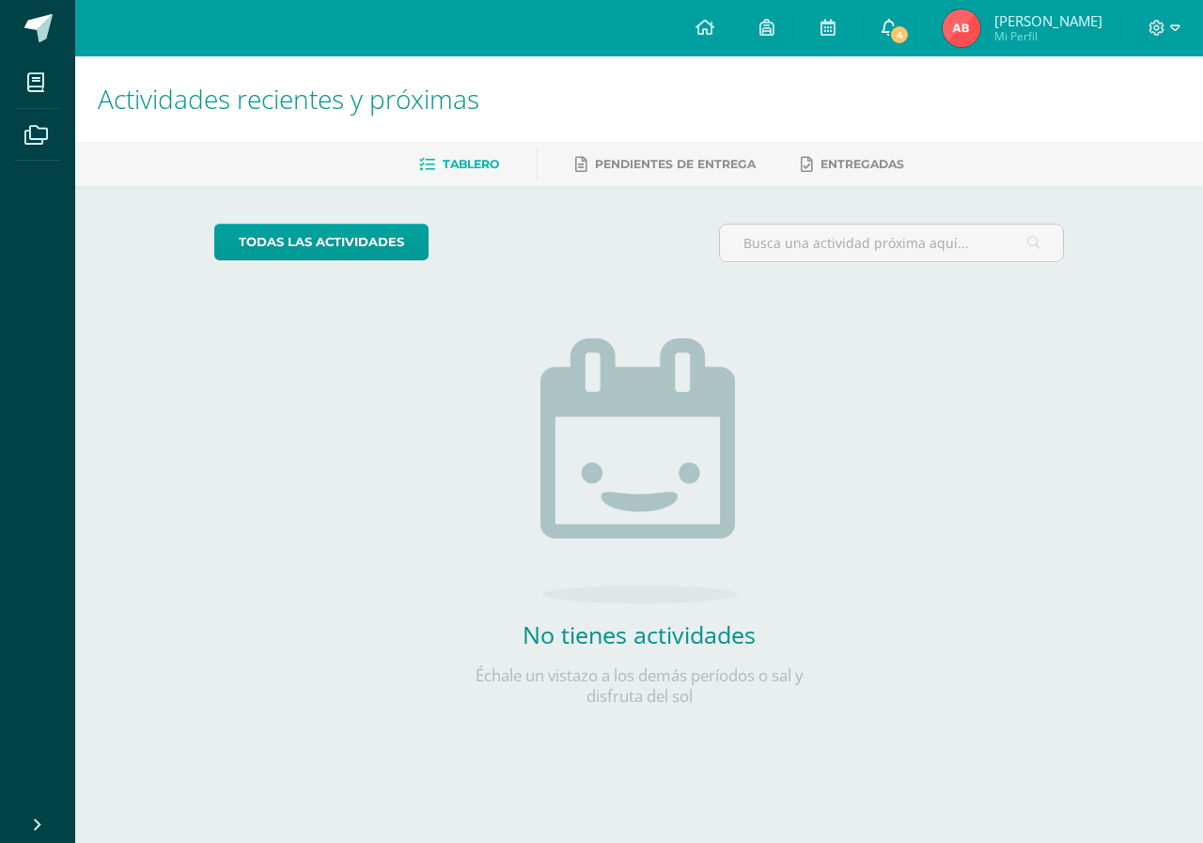
click at [886, 23] on icon at bounding box center [888, 27] width 15 height 17
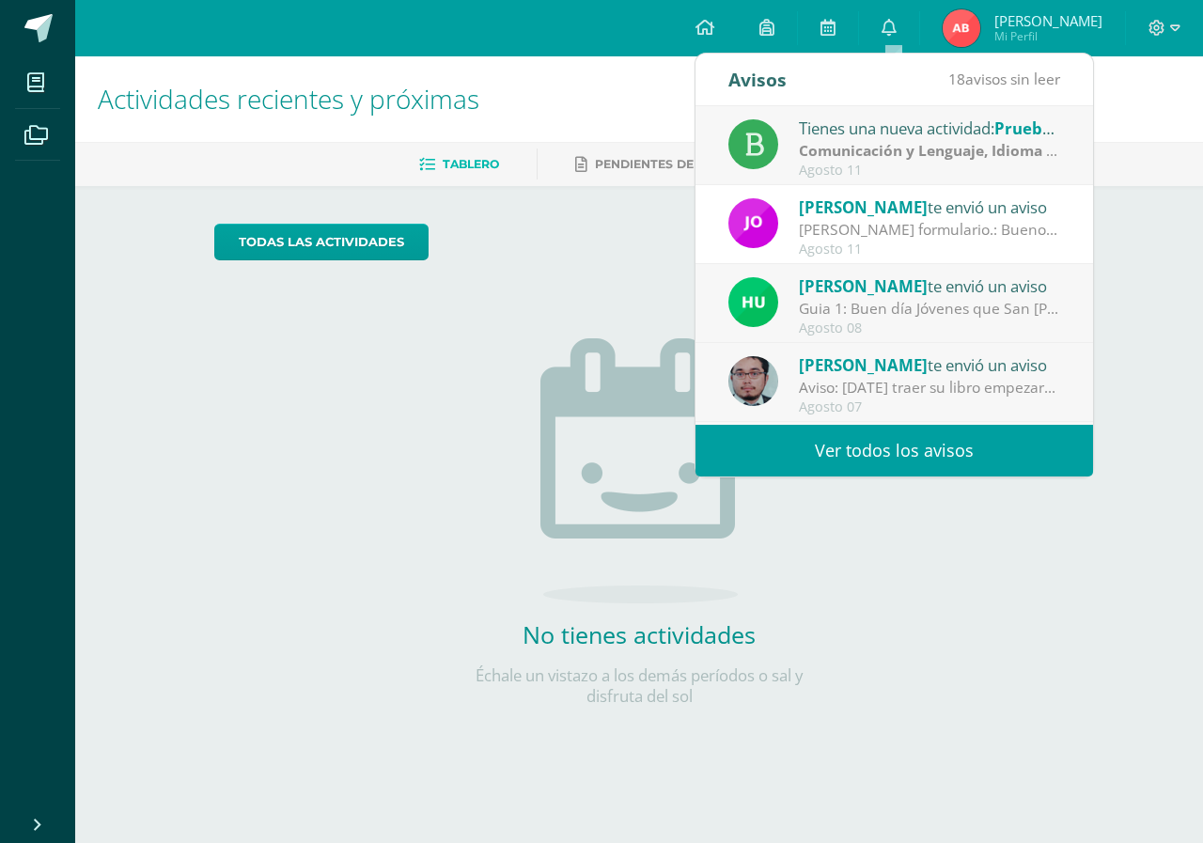
click at [799, 436] on link "Ver todos los avisos" at bounding box center [893, 451] width 397 height 52
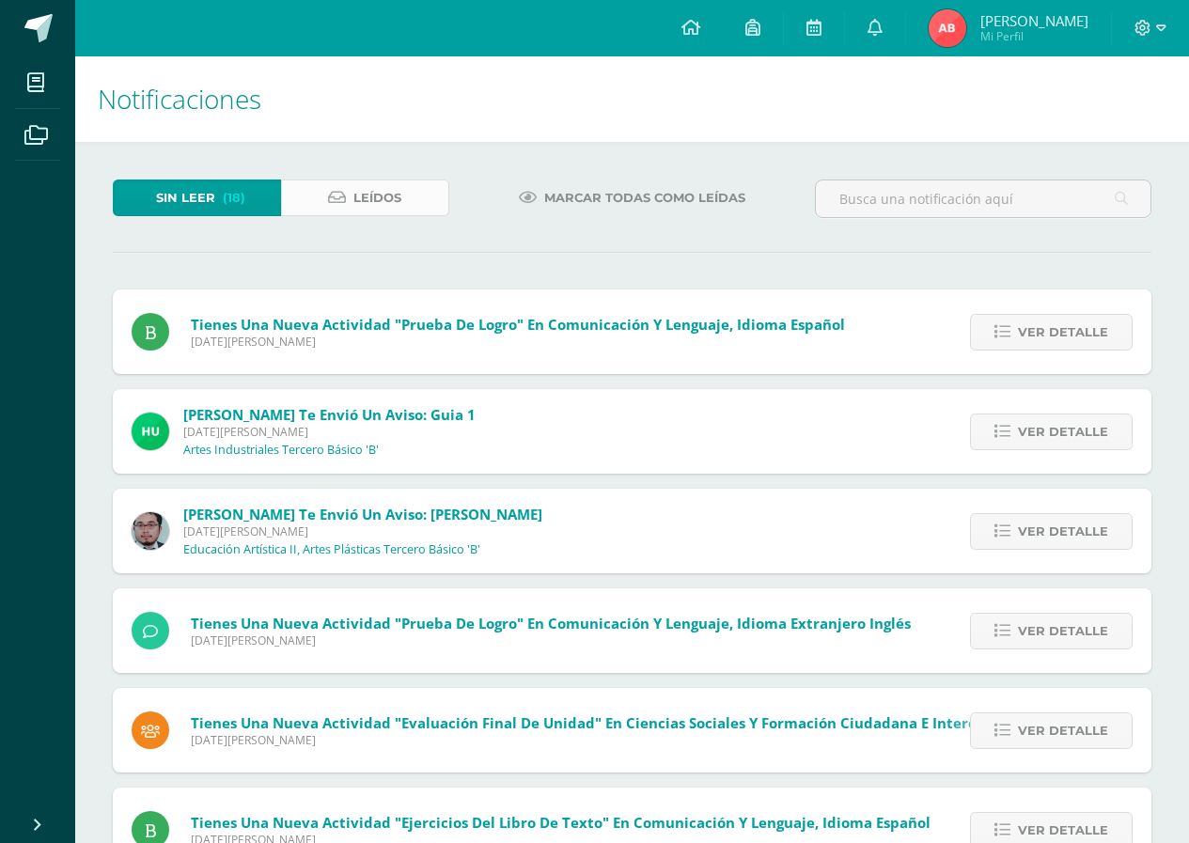
click at [337, 192] on icon at bounding box center [337, 198] width 18 height 16
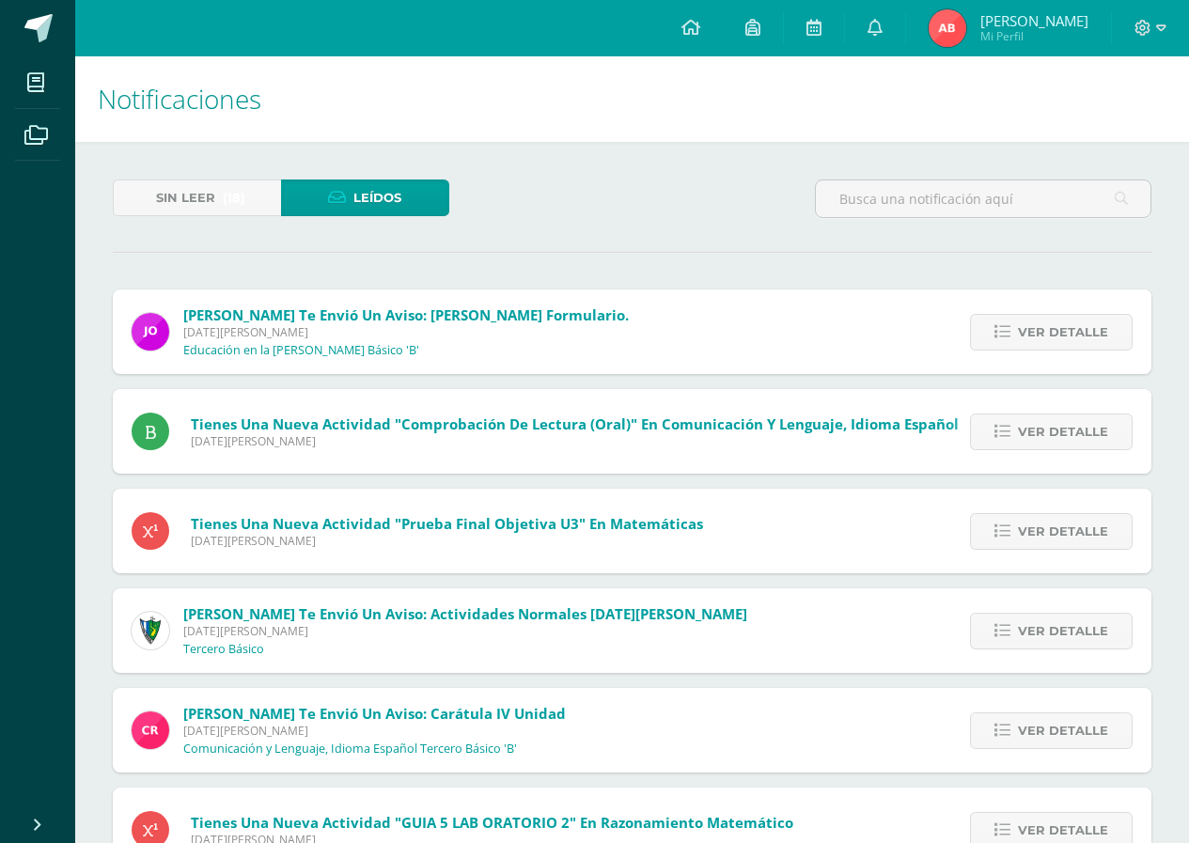
click at [947, 335] on div "Ver detalle" at bounding box center [1047, 331] width 210 height 85
click at [1004, 320] on link "Ver detalle" at bounding box center [1051, 332] width 163 height 37
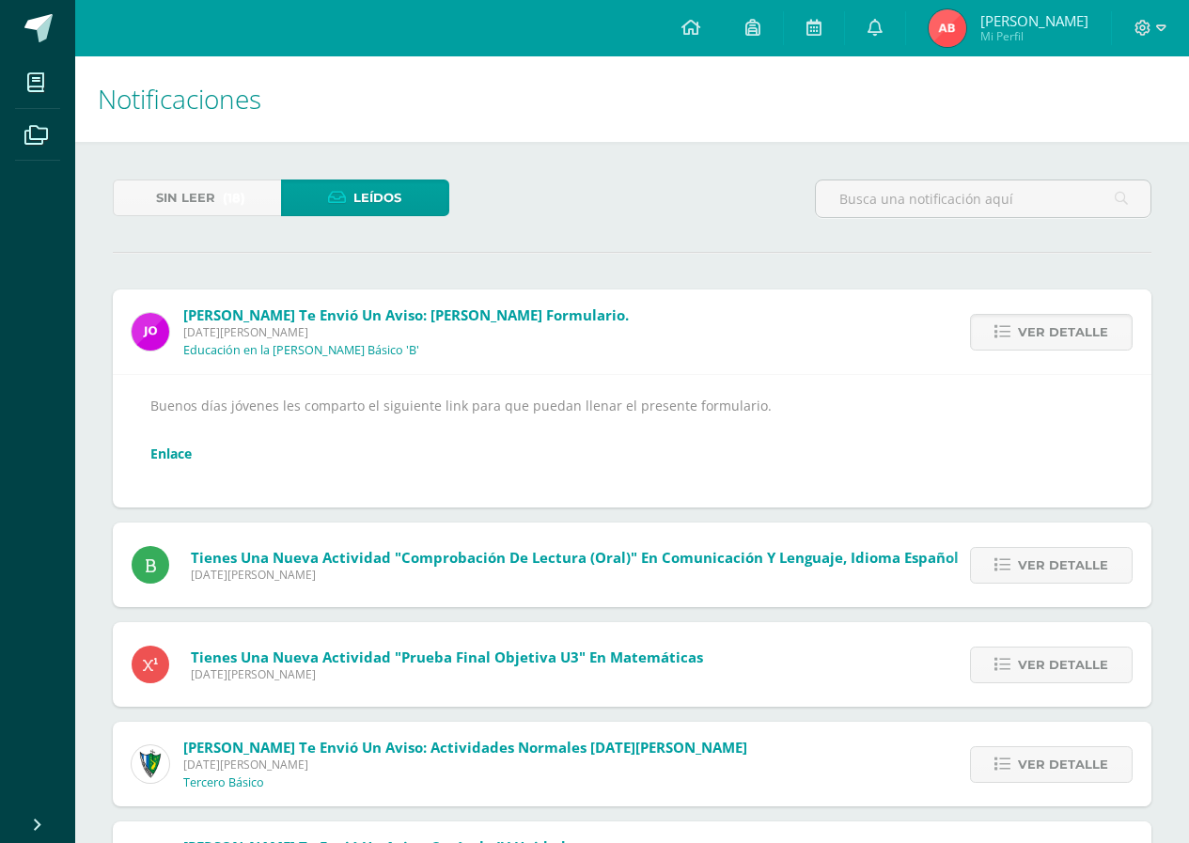
click at [160, 448] on link "Enlace" at bounding box center [170, 453] width 41 height 18
